Goal: Information Seeking & Learning: Learn about a topic

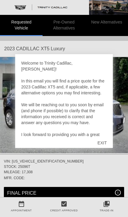
click at [103, 142] on div "EXIT" at bounding box center [102, 143] width 21 height 18
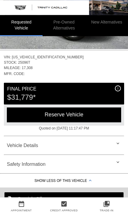
scroll to position [104, 0]
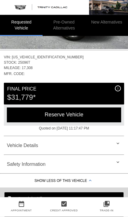
click at [55, 142] on div "Vehicle Details" at bounding box center [64, 145] width 120 height 14
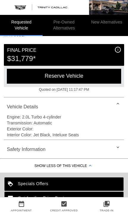
scroll to position [144, 0]
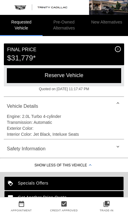
click at [84, 74] on div "Reserve Vehicle" at bounding box center [64, 75] width 114 height 15
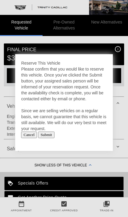
click at [30, 138] on input "Cancel" at bounding box center [29, 135] width 16 height 7
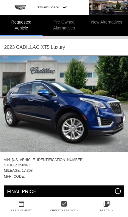
scroll to position [0, 0]
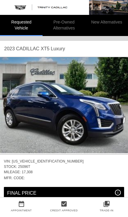
click at [21, 23] on li "Requested Vehicle" at bounding box center [21, 25] width 43 height 21
click at [21, 28] on li "Requested Vehicle" at bounding box center [21, 25] width 43 height 21
click at [67, 26] on li "Pre-Owned Alternatives" at bounding box center [64, 25] width 43 height 21
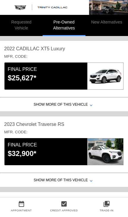
click at [114, 25] on li "New Alternatives" at bounding box center [106, 25] width 43 height 21
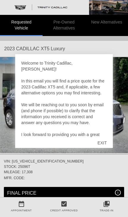
click at [101, 143] on div "EXIT" at bounding box center [102, 143] width 21 height 18
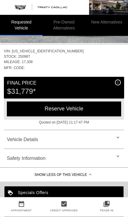
scroll to position [110, 0]
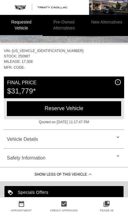
click at [75, 141] on div "Vehicle Details" at bounding box center [64, 139] width 120 height 14
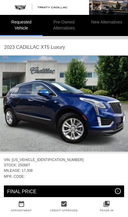
scroll to position [0, 0]
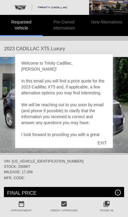
click at [105, 141] on div "EXIT" at bounding box center [102, 143] width 21 height 18
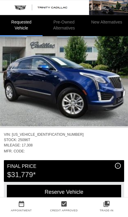
scroll to position [27, 1]
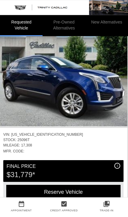
click at [117, 95] on img at bounding box center [63, 78] width 128 height 96
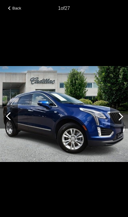
click at [121, 114] on div at bounding box center [119, 117] width 8 height 8
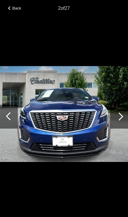
click at [117, 116] on div at bounding box center [119, 117] width 8 height 8
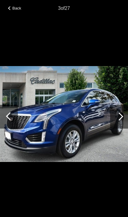
click at [121, 115] on div at bounding box center [119, 117] width 8 height 8
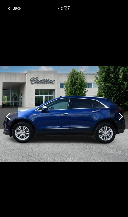
click at [121, 119] on div at bounding box center [119, 117] width 18 height 24
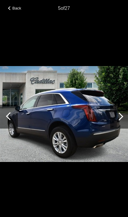
click at [122, 118] on div at bounding box center [119, 117] width 8 height 8
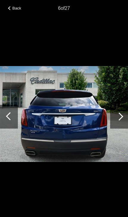
click at [117, 117] on div at bounding box center [119, 117] width 8 height 8
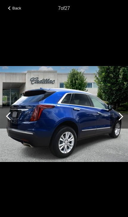
click at [116, 117] on div at bounding box center [119, 117] width 8 height 8
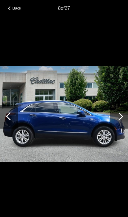
click at [122, 118] on div at bounding box center [119, 117] width 18 height 24
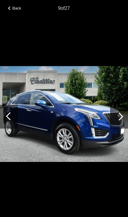
click at [118, 118] on div at bounding box center [119, 117] width 8 height 8
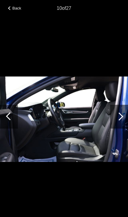
click at [117, 120] on div at bounding box center [119, 117] width 18 height 24
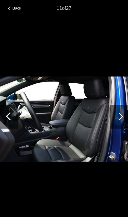
click at [118, 117] on div at bounding box center [119, 117] width 8 height 8
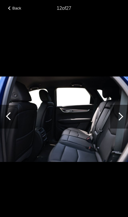
click at [118, 116] on div at bounding box center [119, 117] width 8 height 8
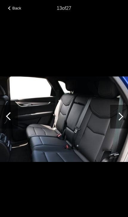
click at [122, 119] on div at bounding box center [119, 117] width 18 height 24
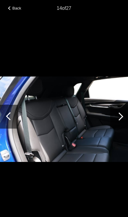
click at [121, 117] on div at bounding box center [119, 117] width 8 height 8
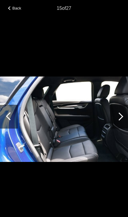
click at [120, 118] on div at bounding box center [119, 117] width 8 height 8
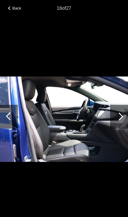
click at [118, 119] on div at bounding box center [119, 117] width 8 height 8
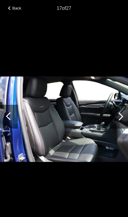
click at [119, 117] on div at bounding box center [119, 117] width 8 height 8
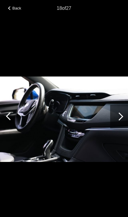
click at [117, 118] on div at bounding box center [119, 117] width 8 height 8
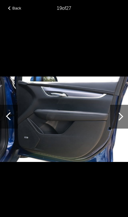
click at [118, 118] on div at bounding box center [119, 117] width 8 height 8
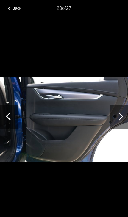
click at [122, 120] on div at bounding box center [119, 117] width 18 height 24
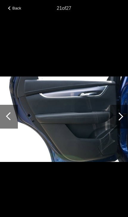
click at [117, 121] on div at bounding box center [119, 117] width 18 height 24
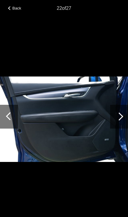
click at [119, 119] on div at bounding box center [119, 117] width 8 height 8
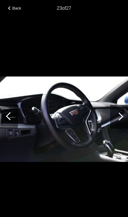
click at [119, 118] on div at bounding box center [119, 117] width 8 height 8
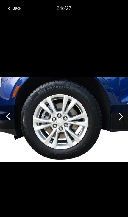
click at [118, 117] on div at bounding box center [119, 117] width 8 height 8
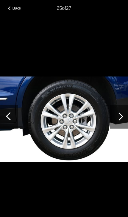
click at [117, 118] on div at bounding box center [119, 117] width 8 height 8
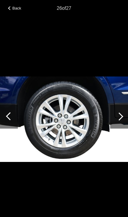
click at [119, 117] on div at bounding box center [119, 117] width 8 height 8
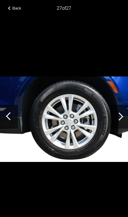
click at [119, 119] on div at bounding box center [119, 117] width 8 height 8
click at [118, 117] on div at bounding box center [119, 117] width 8 height 8
click at [118, 118] on div at bounding box center [119, 117] width 8 height 8
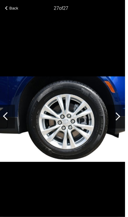
scroll to position [0, 1]
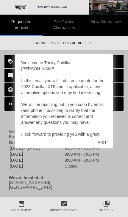
scroll to position [242, 0]
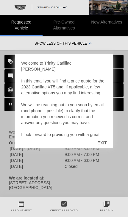
click at [102, 151] on div "EXIT" at bounding box center [102, 143] width 21 height 18
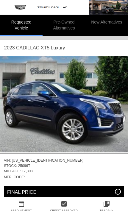
scroll to position [0, 0]
